Goal: Task Accomplishment & Management: Manage account settings

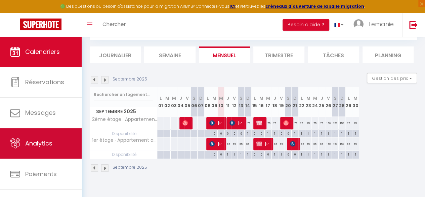
scroll to position [39, 0]
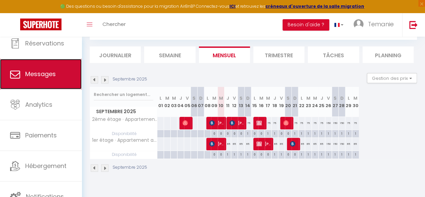
click at [40, 80] on link "Messages" at bounding box center [41, 74] width 82 height 30
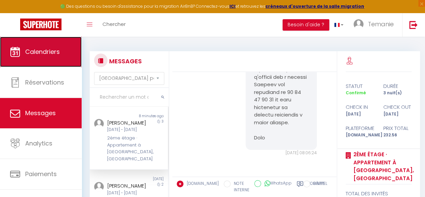
click at [31, 61] on link "Calendriers" at bounding box center [41, 52] width 82 height 30
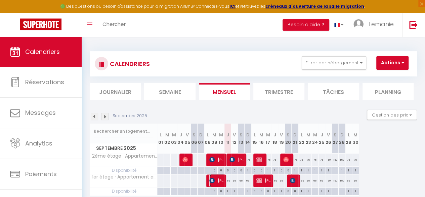
click at [217, 177] on span "[PERSON_NAME]" at bounding box center [217, 180] width 16 height 13
select select "OK"
select select "KO"
select select "0"
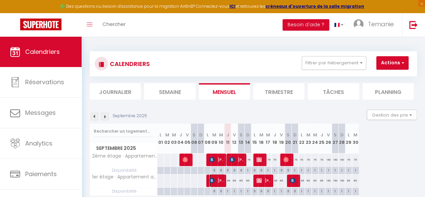
select select "1"
select select
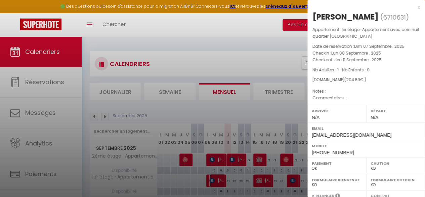
scroll to position [122, 0]
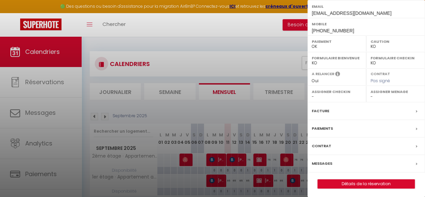
click at [59, 91] on div at bounding box center [212, 98] width 425 height 197
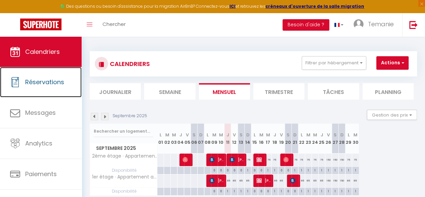
click at [59, 91] on link "Réservations" at bounding box center [41, 82] width 82 height 30
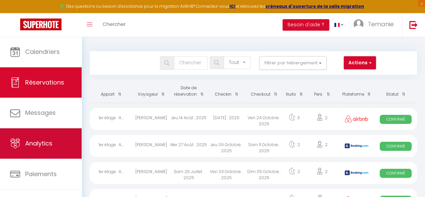
scroll to position [39, 0]
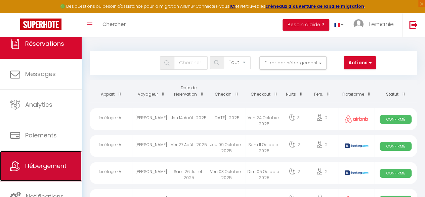
click at [34, 166] on span "Hébergement" at bounding box center [45, 165] width 41 height 8
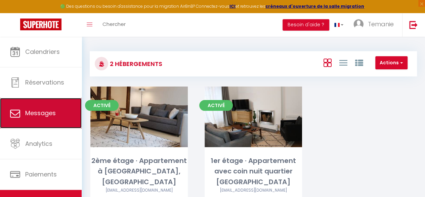
click at [57, 106] on link "Messages" at bounding box center [41, 113] width 82 height 30
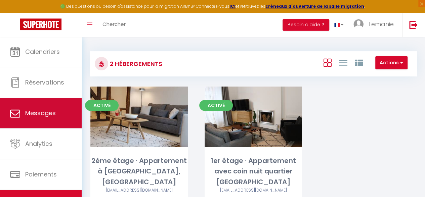
select select "message"
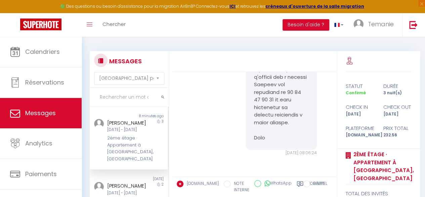
scroll to position [77, 0]
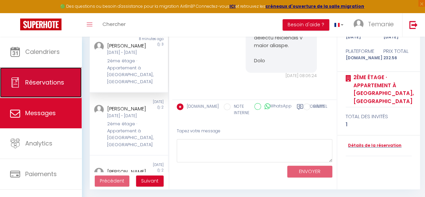
click at [31, 73] on link "Réservations" at bounding box center [41, 82] width 82 height 30
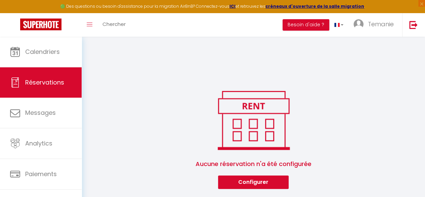
scroll to position [417, 0]
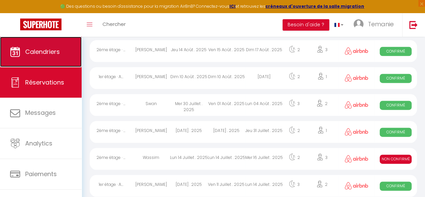
click at [43, 56] on link "Calendriers" at bounding box center [41, 52] width 82 height 30
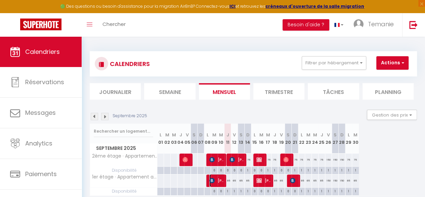
click at [214, 177] on img at bounding box center [211, 179] width 5 height 5
select select "OK"
select select "KO"
select select "0"
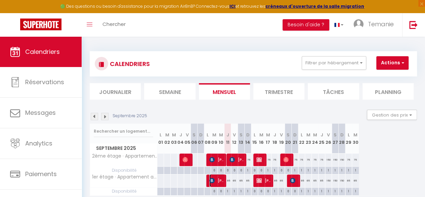
select select "1"
select select
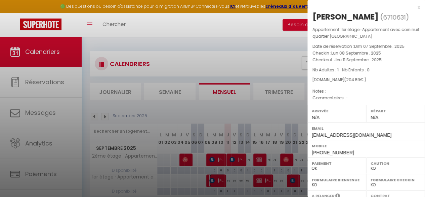
scroll to position [122, 0]
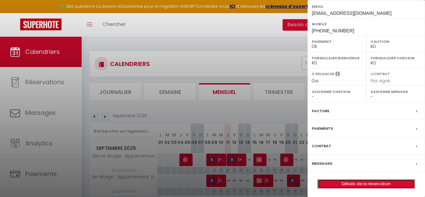
click at [366, 183] on link "Détails de la réservation" at bounding box center [366, 183] width 97 height 9
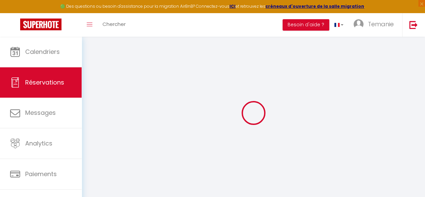
type input "Diego"
type input "Manzanal"
type input "[EMAIL_ADDRESS][DOMAIN_NAME]"
type input "[PHONE_NUMBER]"
type input "."
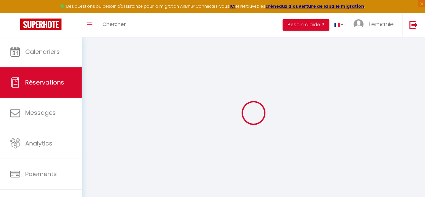
select select "ES"
type input "34.09"
type input "2.87"
select select "76886"
select select "1"
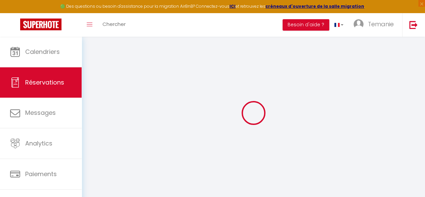
select select
type input "1"
select select "12"
select select
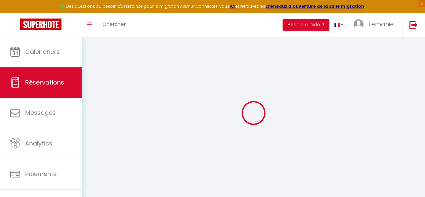
type input "175.5"
checkbox input "false"
type input "0"
select select "2"
type input "0"
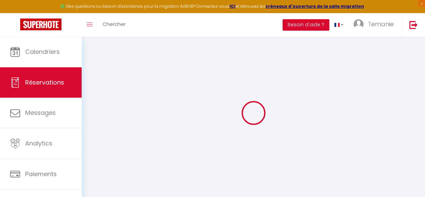
type input "0"
select select
select select "14"
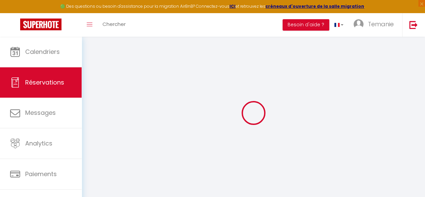
checkbox input "false"
select select
checkbox input "false"
select select
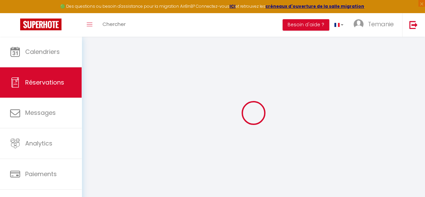
select select
checkbox input "false"
select select
checkbox input "false"
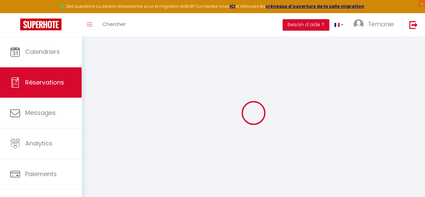
type input "25"
type input "4.39"
select select
checkbox input "false"
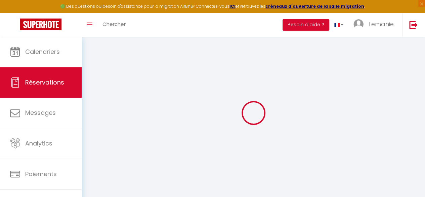
select select
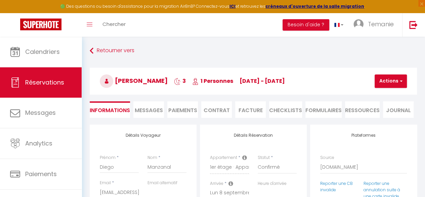
click at [142, 102] on li "Messages" at bounding box center [148, 109] width 31 height 16
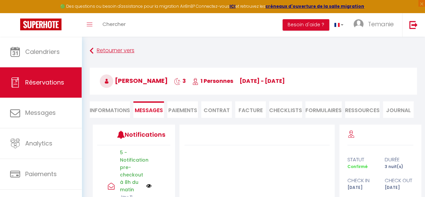
drag, startPoint x: 142, startPoint y: 102, endPoint x: 242, endPoint y: 47, distance: 113.6
click at [242, 47] on div "Retourner vers [PERSON_NAME] 3 1 Personnes [DATE] - [DATE] Actions Enregistrer …" at bounding box center [253, 85] width 336 height 80
click at [161, 26] on div "Toggle menubar Chercher BUTTON Besoin d'aide ? Temanie Paramètres Équipe" at bounding box center [234, 25] width 371 height 24
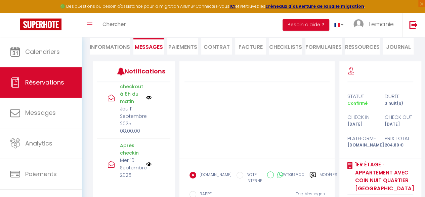
scroll to position [63, 0]
click at [146, 98] on img at bounding box center [148, 97] width 5 height 5
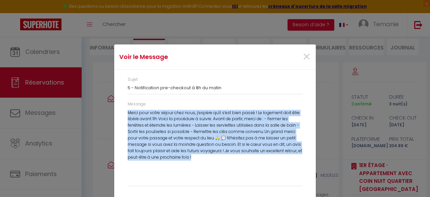
drag, startPoint x: 189, startPoint y: 156, endPoint x: 126, endPoint y: 108, distance: 79.3
click at [128, 108] on div "Message Merci pour votre séjour chez nous, j’espère qu'il s’est bien passé ! Le…" at bounding box center [215, 143] width 175 height 85
copy div "Merci pour votre séjour chez nous, j’espère qu'il s’est bien passé ! Le logemen…"
click at [245, 155] on div "Merci pour votre séjour chez nous, j’espère qu'il s’est bien passé ! Le logemen…" at bounding box center [215, 146] width 175 height 73
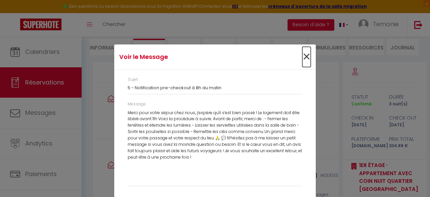
click at [302, 57] on span "×" at bounding box center [306, 57] width 8 height 20
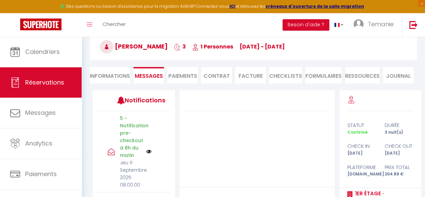
scroll to position [32, 0]
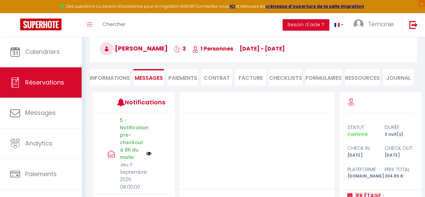
click at [249, 75] on li "Facture" at bounding box center [250, 77] width 31 height 16
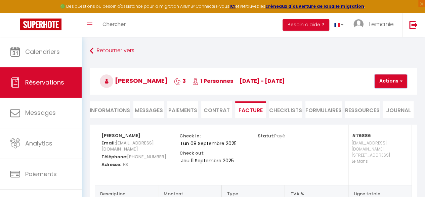
click at [380, 81] on button "Actions" at bounding box center [391, 80] width 32 height 13
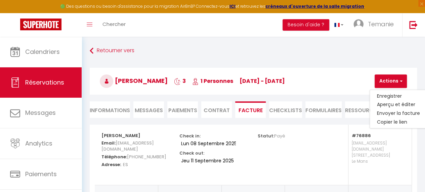
click at [346, 67] on div "[PERSON_NAME] 3 1 Personnes [DATE] - [DATE] Actions Enregistrer Dupliquer Suppr…" at bounding box center [253, 80] width 336 height 36
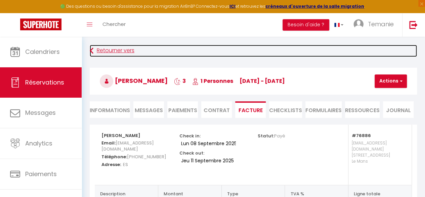
click at [269, 56] on link "Retourner vers" at bounding box center [253, 51] width 327 height 12
